Goal: Information Seeking & Learning: Learn about a topic

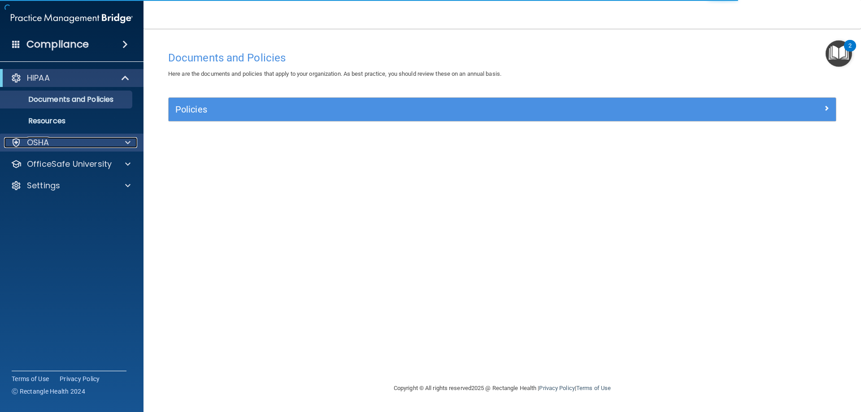
click at [49, 142] on p "OSHA" at bounding box center [38, 142] width 22 height 11
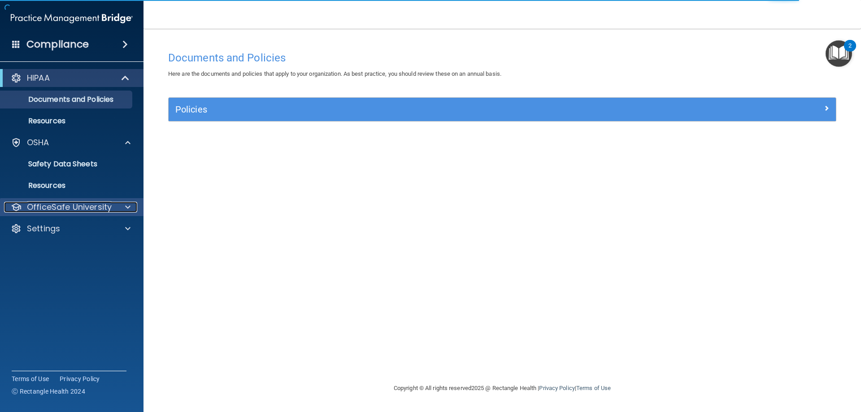
click at [53, 206] on p "OfficeSafe University" at bounding box center [69, 207] width 85 height 11
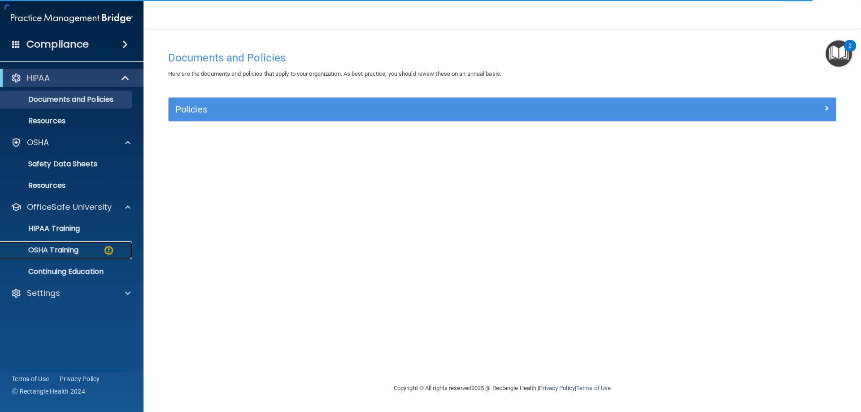
click at [69, 247] on p "OSHA Training" at bounding box center [42, 250] width 73 height 9
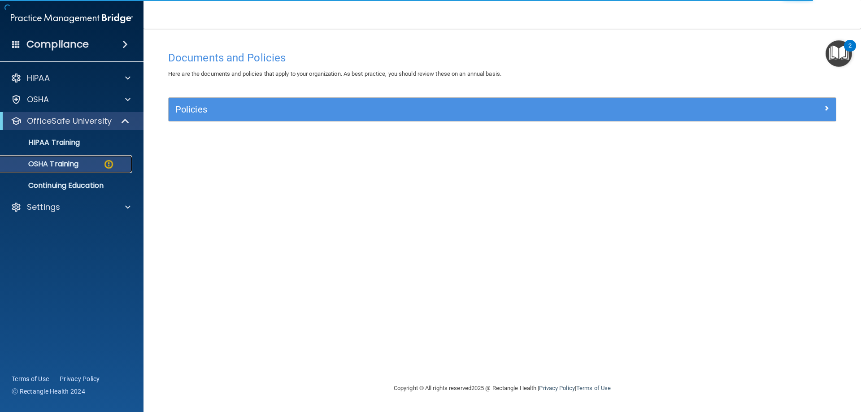
click at [80, 161] on div "OSHA Training" at bounding box center [67, 164] width 122 height 9
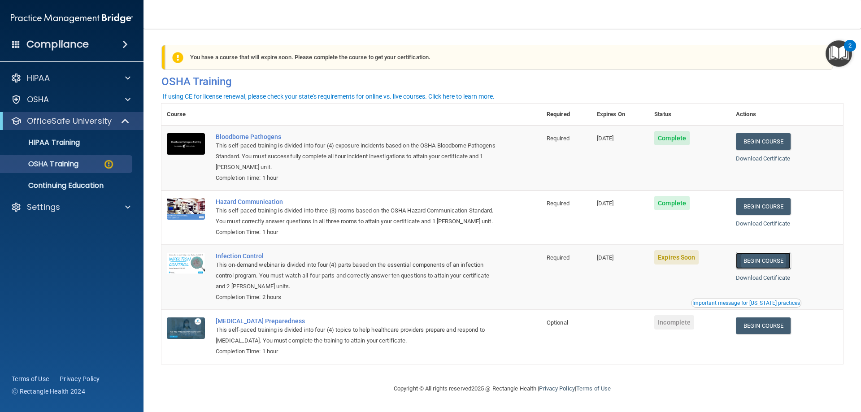
click at [757, 269] on link "Begin Course" at bounding box center [763, 260] width 55 height 17
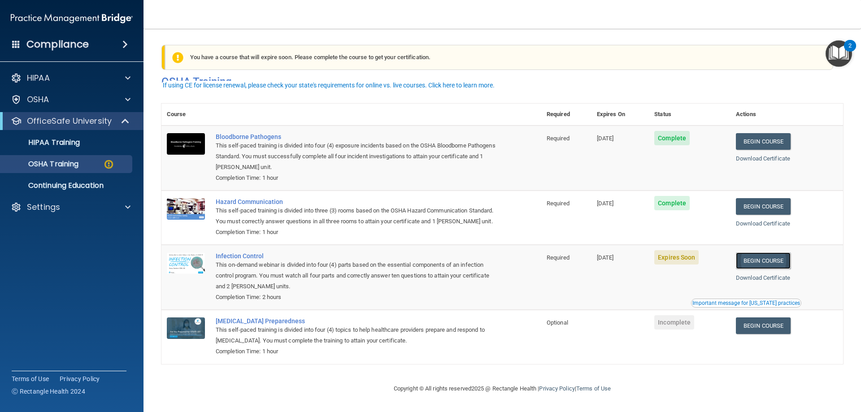
click at [759, 260] on link "Begin Course" at bounding box center [763, 260] width 55 height 17
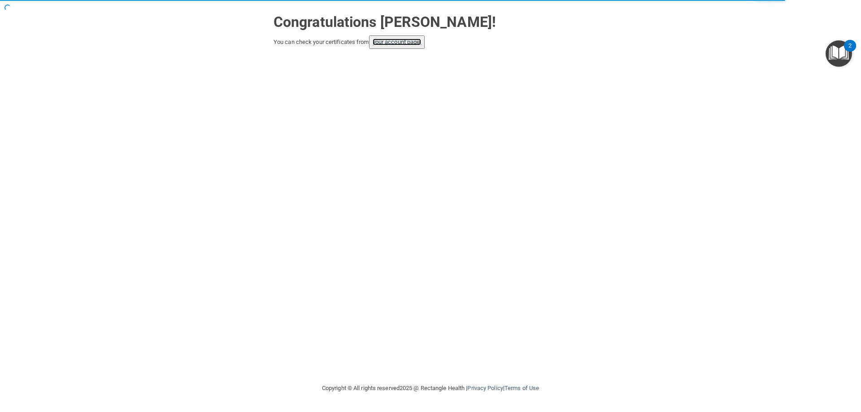
click at [392, 43] on link "your account page!" at bounding box center [397, 42] width 49 height 7
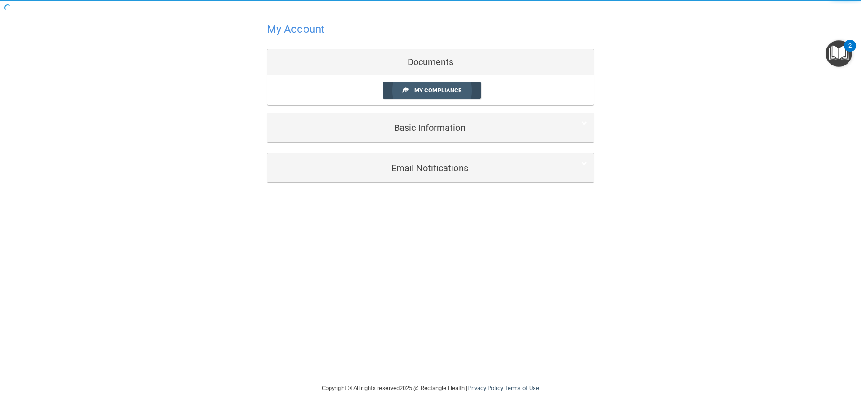
click at [442, 89] on span "My Compliance" at bounding box center [437, 90] width 47 height 7
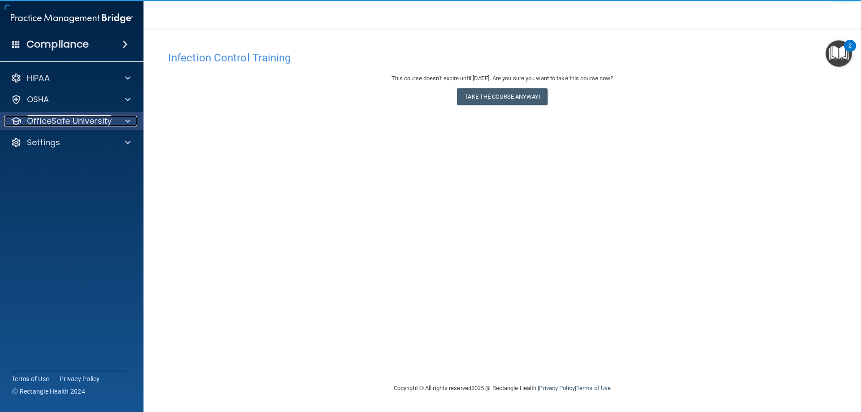
click at [72, 119] on p "OfficeSafe University" at bounding box center [69, 121] width 85 height 11
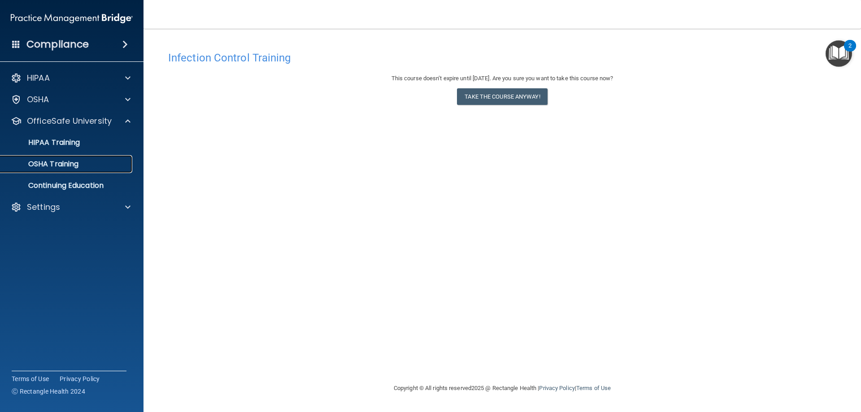
click at [67, 164] on p "OSHA Training" at bounding box center [42, 164] width 73 height 9
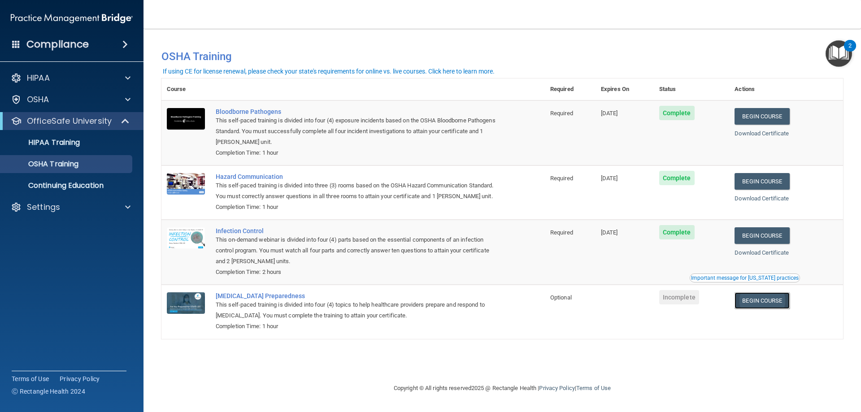
click at [782, 303] on link "Begin Course" at bounding box center [761, 300] width 55 height 17
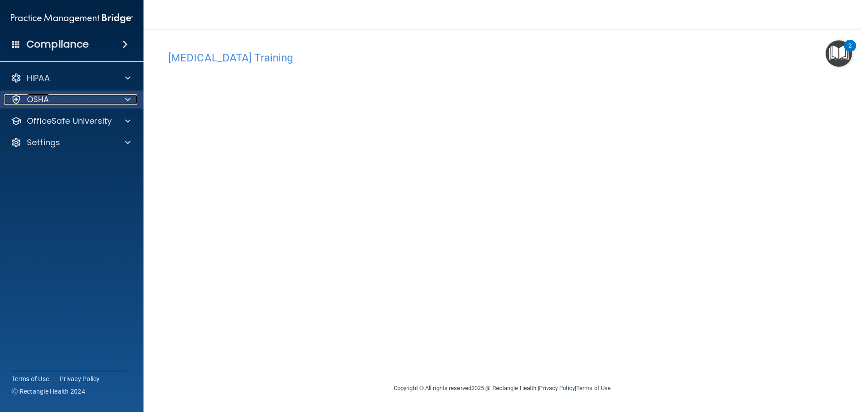
click at [48, 100] on p "OSHA" at bounding box center [38, 99] width 22 height 11
click at [41, 100] on p "OSHA" at bounding box center [38, 99] width 22 height 11
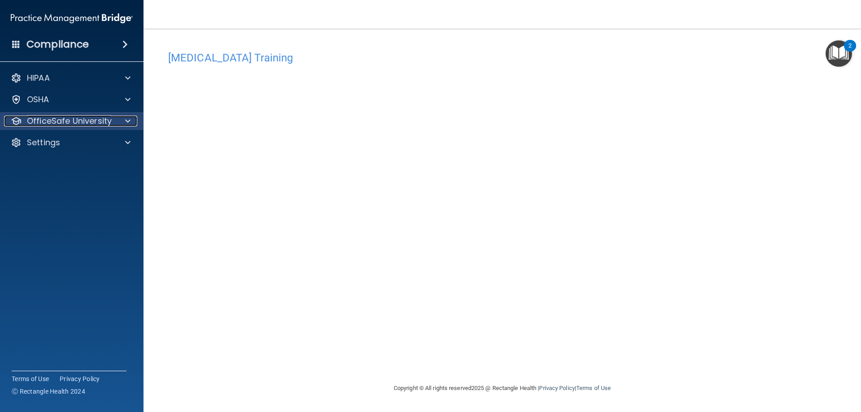
click at [44, 123] on p "OfficeSafe University" at bounding box center [69, 121] width 85 height 11
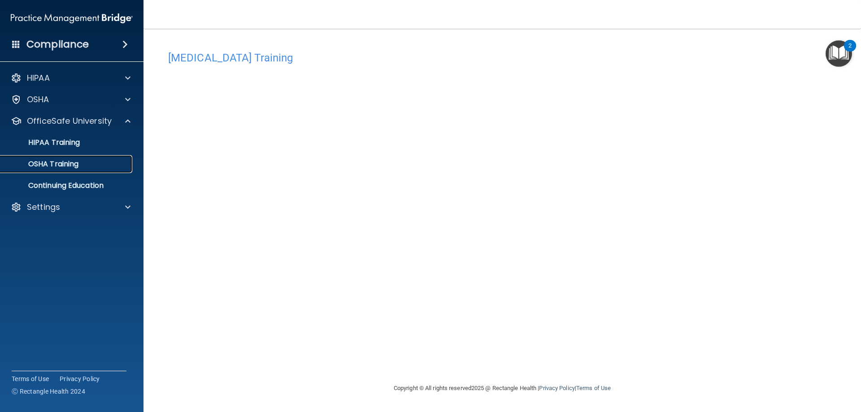
click at [55, 166] on p "OSHA Training" at bounding box center [42, 164] width 73 height 9
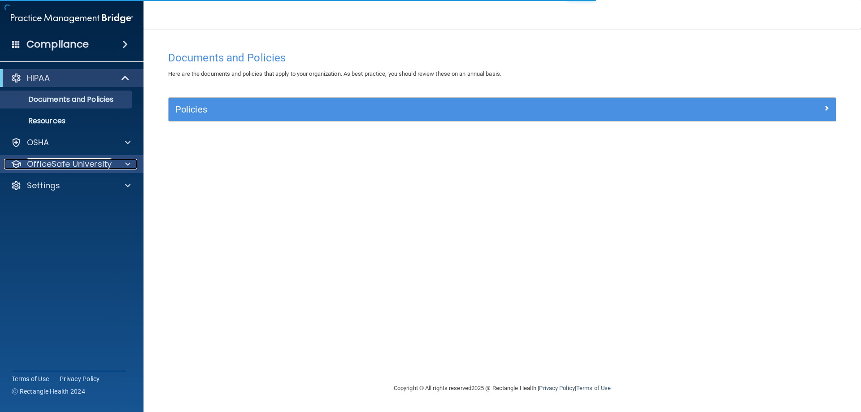
click at [44, 166] on p "OfficeSafe University" at bounding box center [69, 164] width 85 height 11
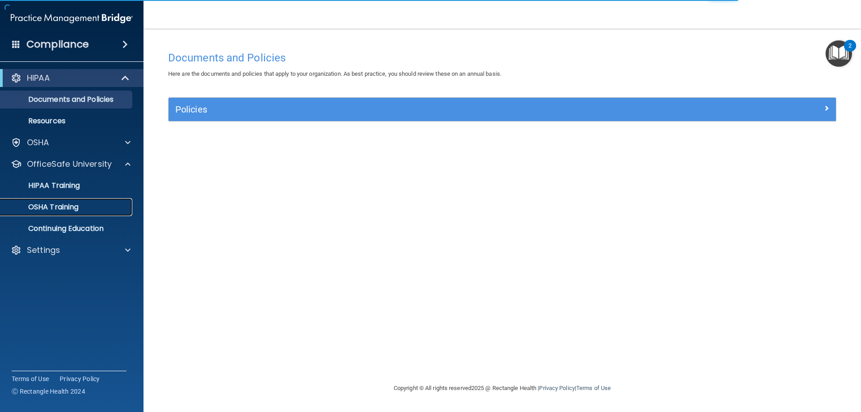
click at [57, 209] on p "OSHA Training" at bounding box center [42, 207] width 73 height 9
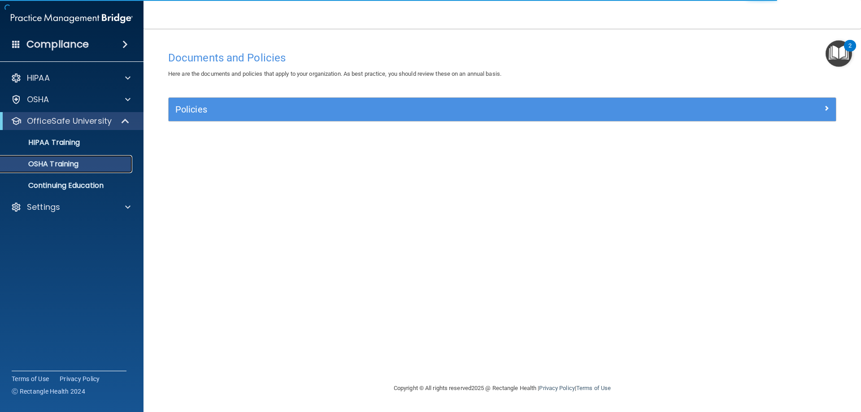
click at [73, 167] on p "OSHA Training" at bounding box center [42, 164] width 73 height 9
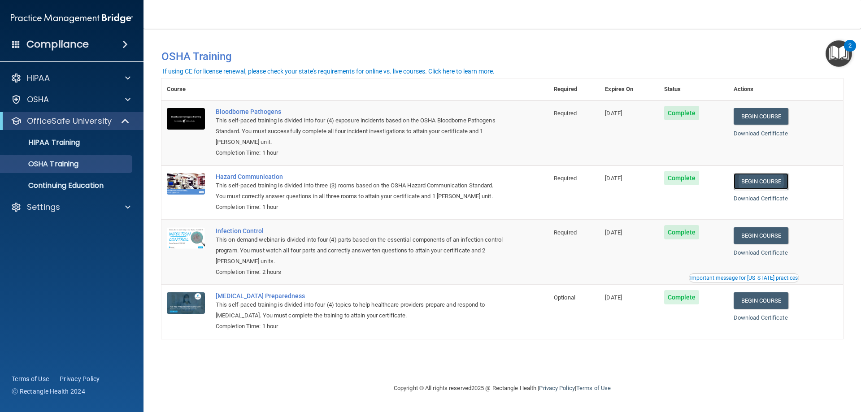
click at [754, 185] on link "Begin Course" at bounding box center [760, 181] width 55 height 17
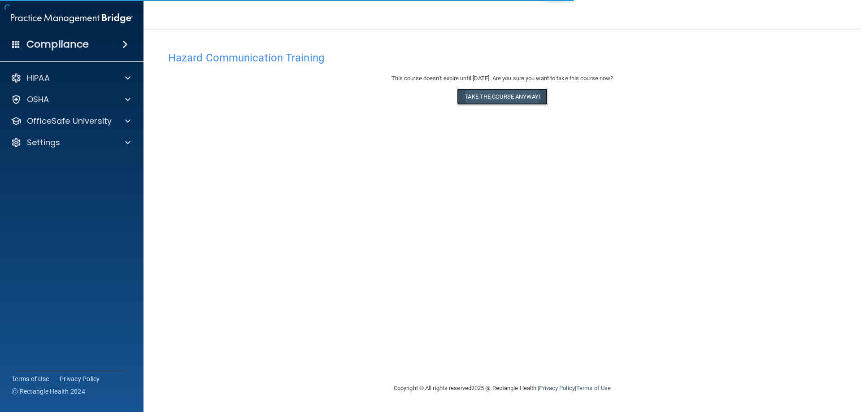
click at [472, 93] on button "Take the course anyway!" at bounding box center [502, 96] width 90 height 17
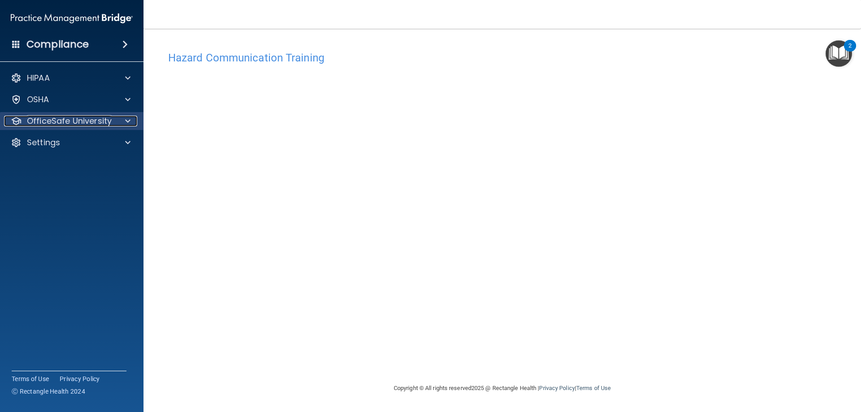
click at [66, 120] on p "OfficeSafe University" at bounding box center [69, 121] width 85 height 11
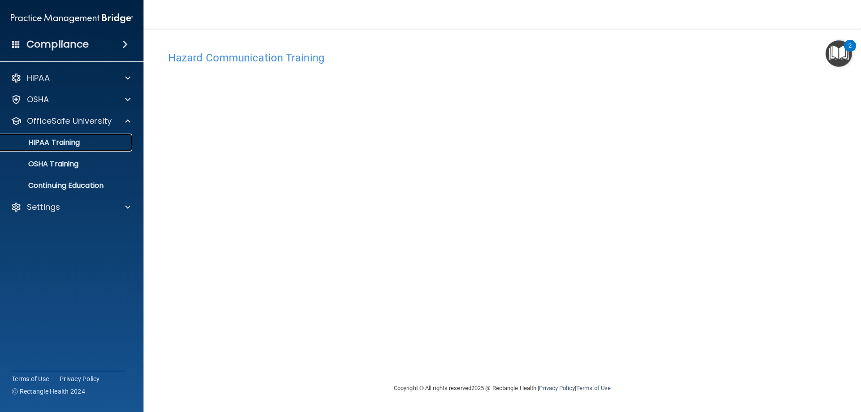
click at [60, 142] on p "HIPAA Training" at bounding box center [43, 142] width 74 height 9
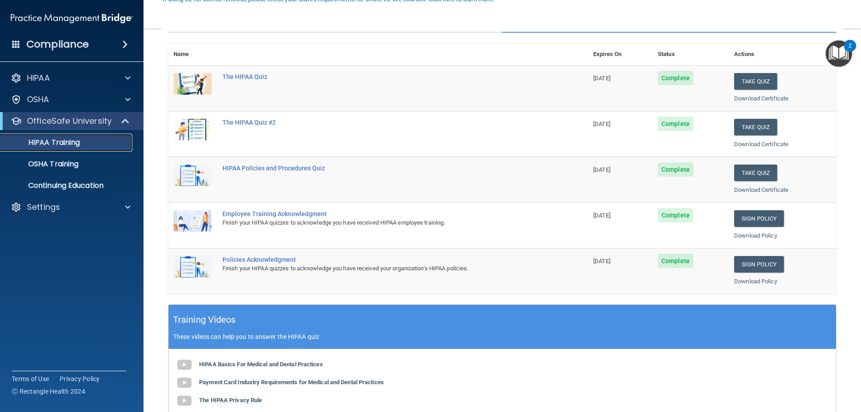
scroll to position [134, 0]
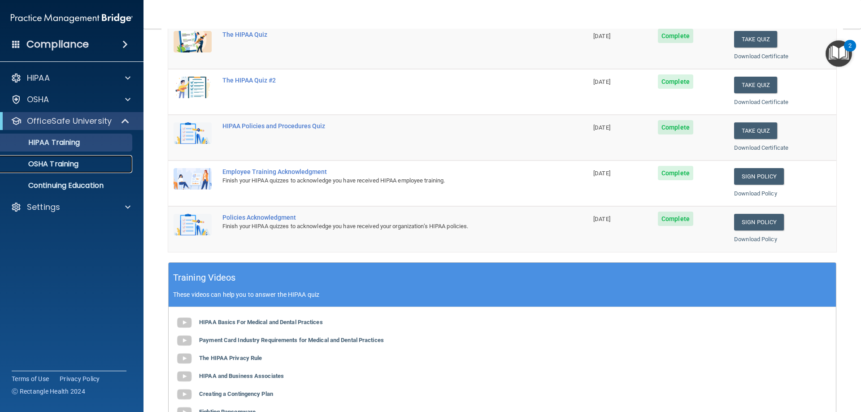
click at [75, 166] on p "OSHA Training" at bounding box center [42, 164] width 73 height 9
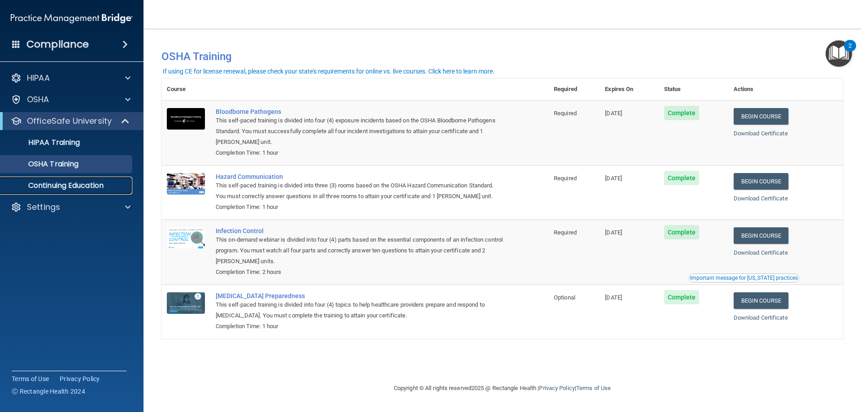
click at [46, 186] on p "Continuing Education" at bounding box center [67, 185] width 122 height 9
